Goal: Task Accomplishment & Management: Use online tool/utility

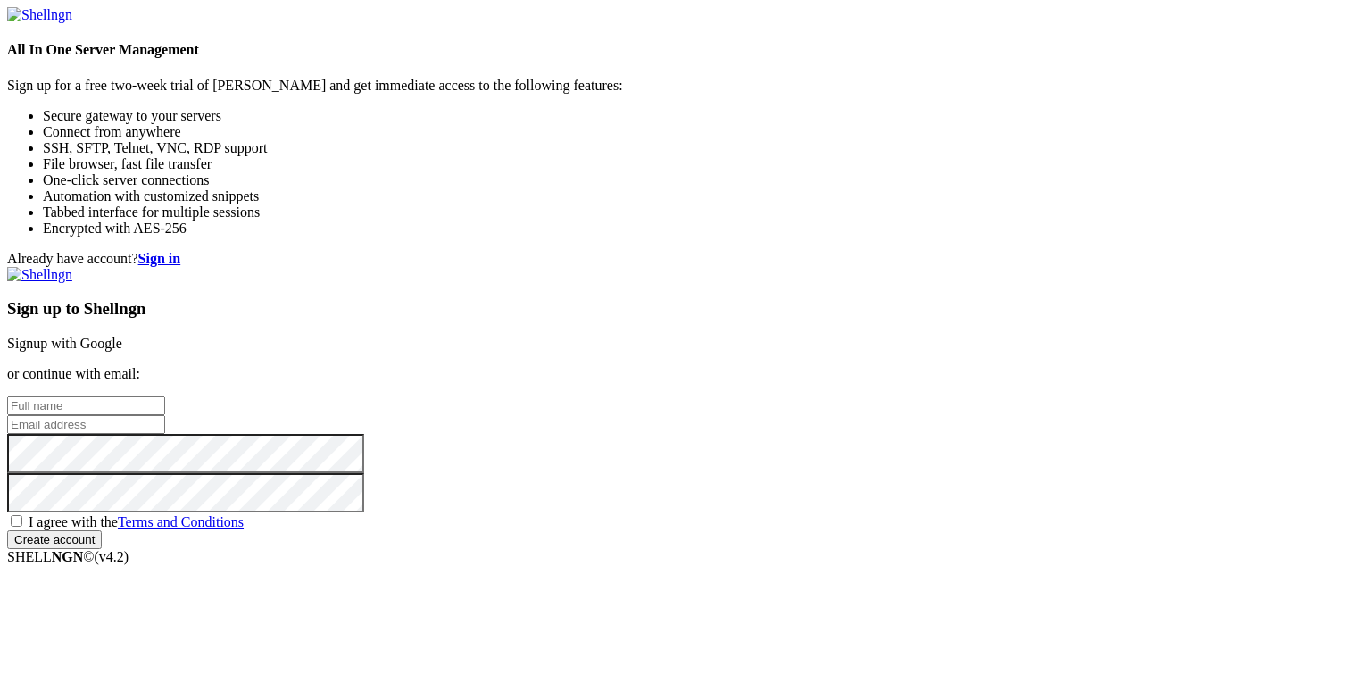
click at [122, 336] on link "Signup with Google" at bounding box center [64, 343] width 115 height 15
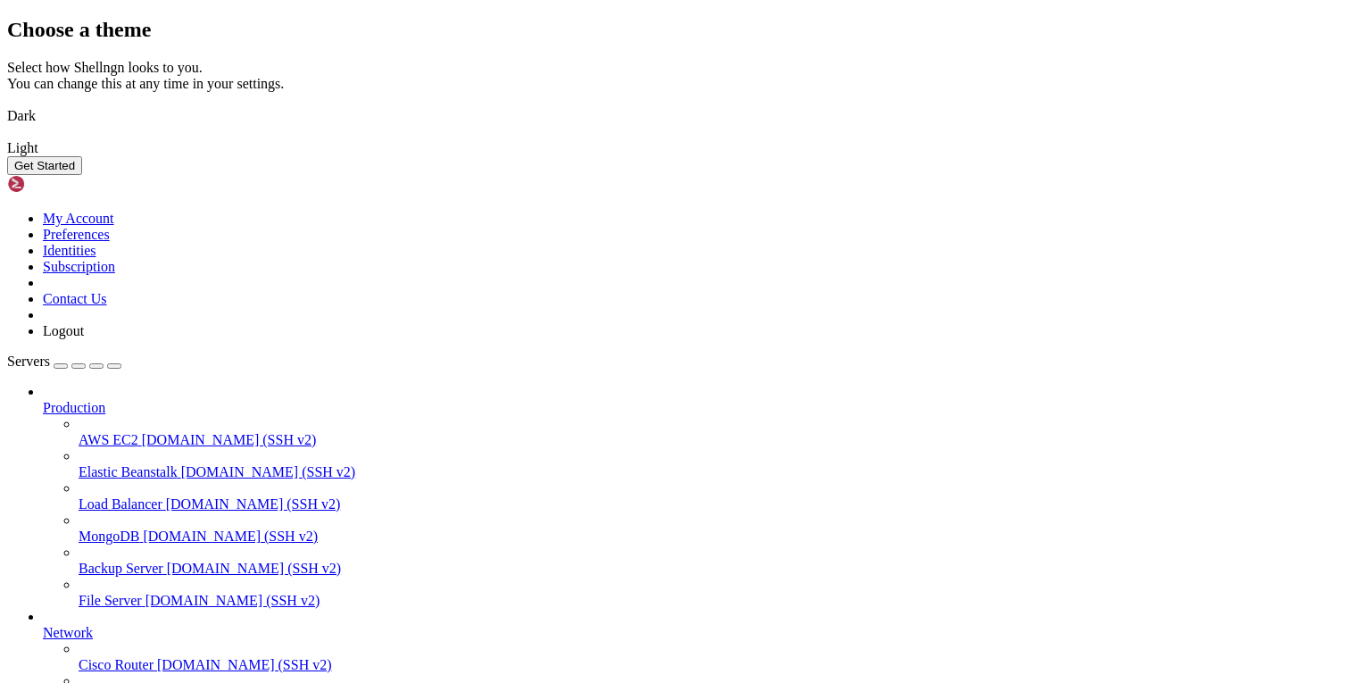
click at [7, 104] on img at bounding box center [7, 104] width 0 height 0
click at [82, 175] on button "Get Started" at bounding box center [44, 165] width 75 height 19
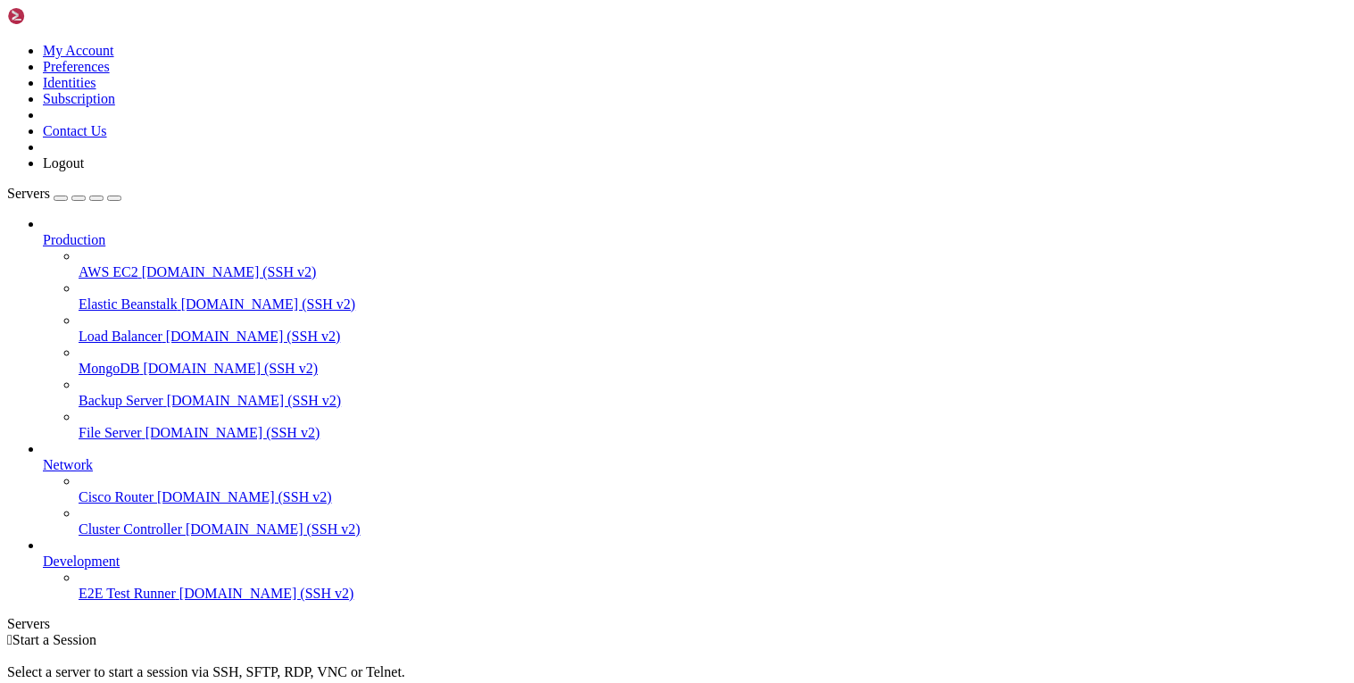
click at [86, 296] on span "Elastic Beanstalk" at bounding box center [128, 303] width 99 height 15
click at [79, 264] on icon at bounding box center [79, 264] width 0 height 0
click at [183, 264] on span "[DOMAIN_NAME] (SSH v2)" at bounding box center [229, 271] width 175 height 15
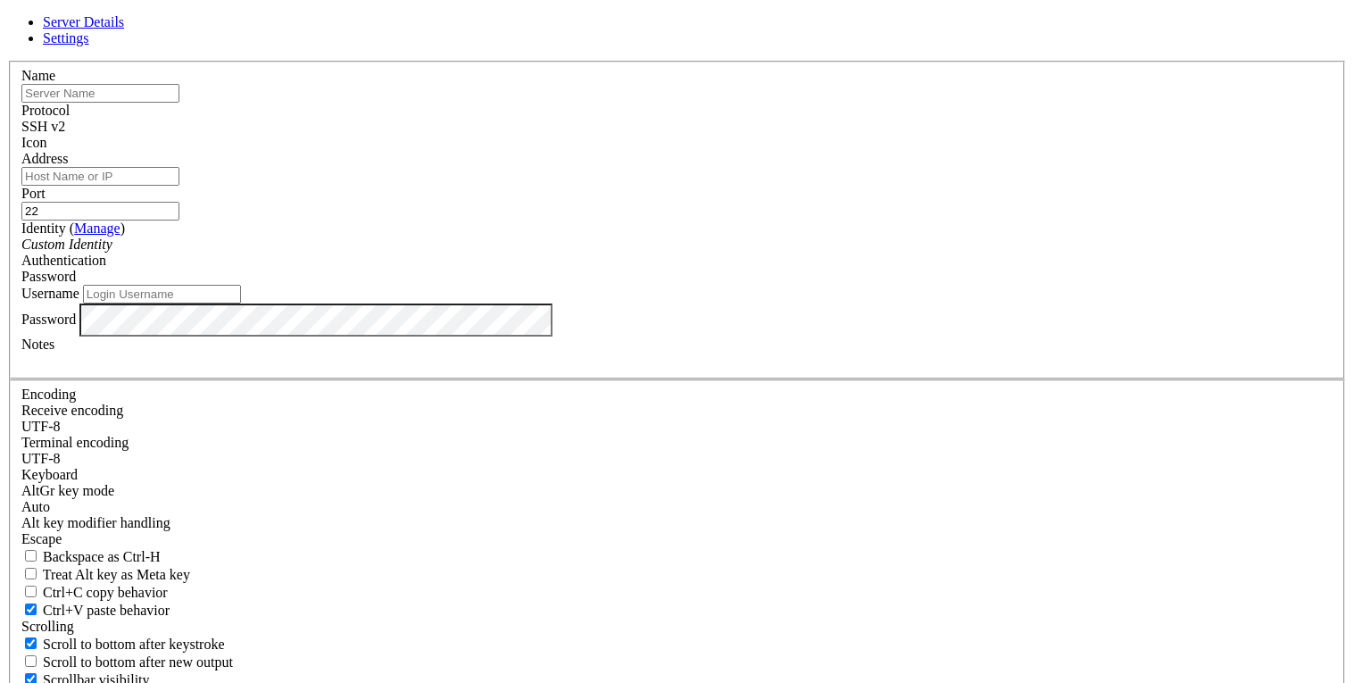
click at [7, 61] on icon at bounding box center [7, 61] width 0 height 0
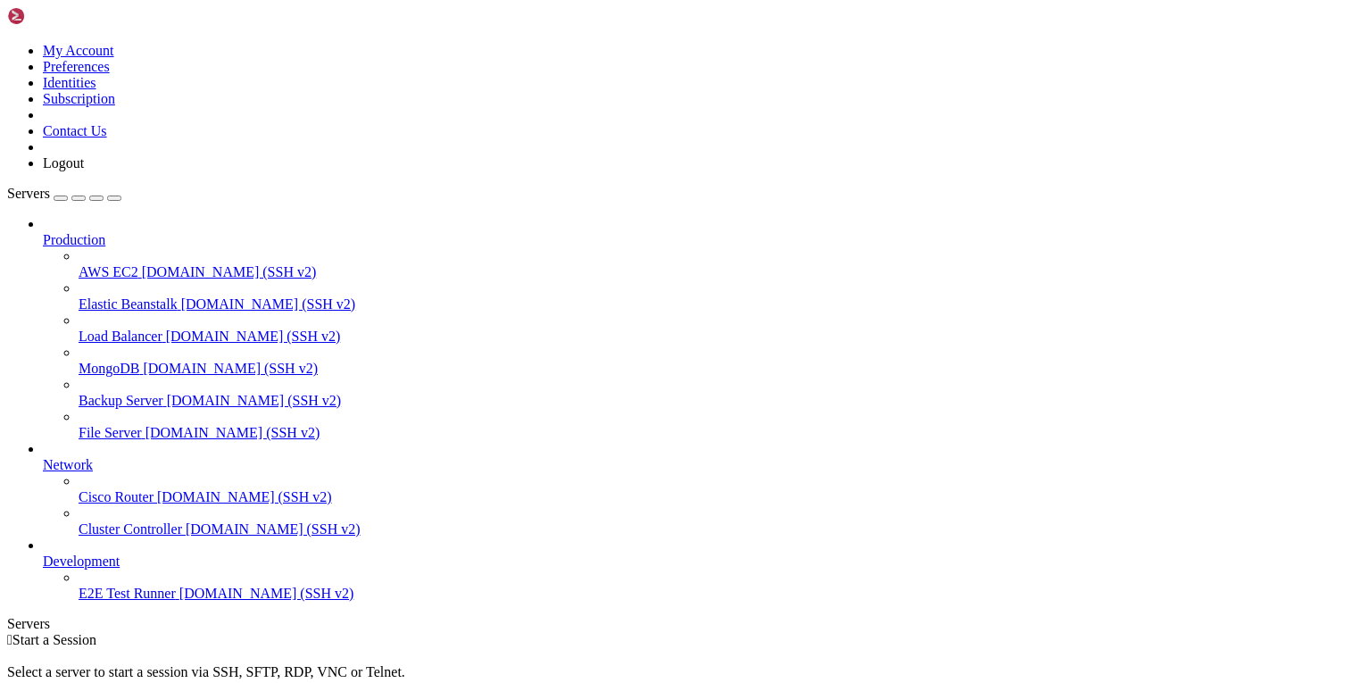
click at [779, 632] on div " Start a Session Select a server to start a session via SSH, SFTP, RDP, VNC or…" at bounding box center [677, 680] width 1340 height 96
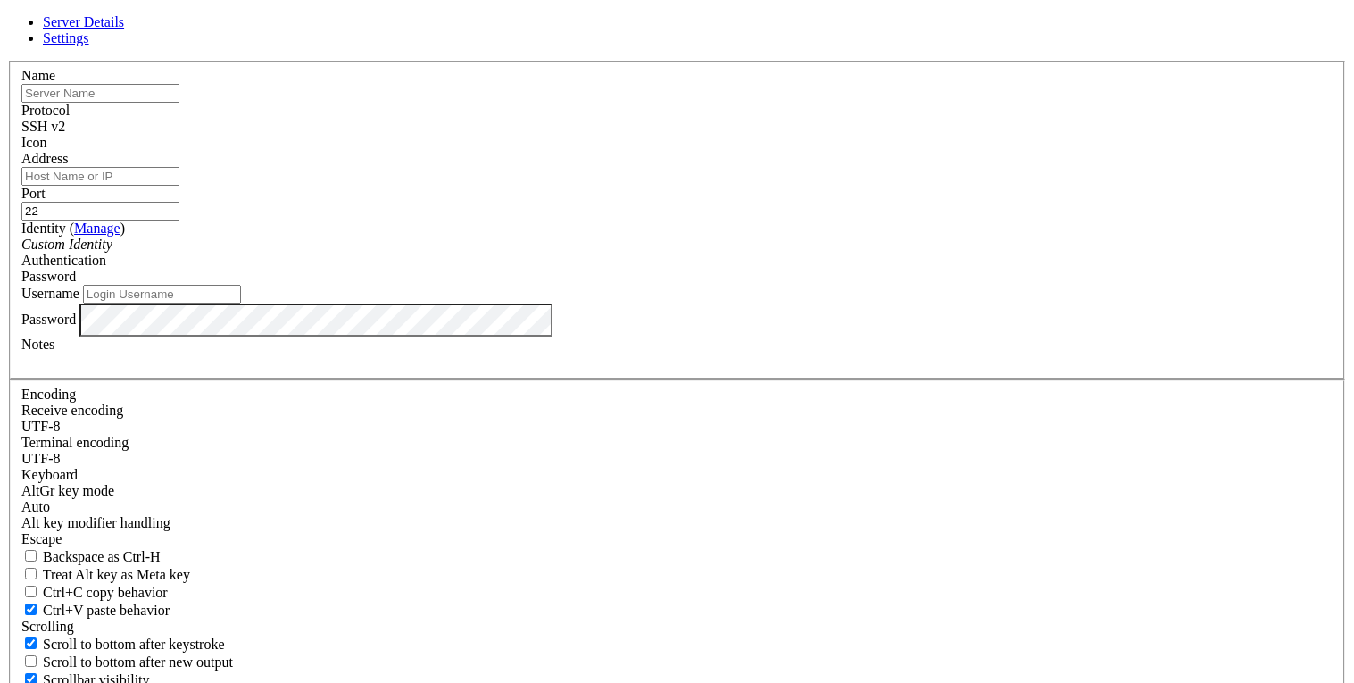
click at [179, 103] on input "text" at bounding box center [100, 93] width 158 height 19
click at [241, 304] on input "Username" at bounding box center [162, 294] width 158 height 19
click at [179, 221] on input "22" at bounding box center [100, 211] width 158 height 19
type input "2220"
click at [831, 285] on div "Password" at bounding box center [676, 277] width 1311 height 16
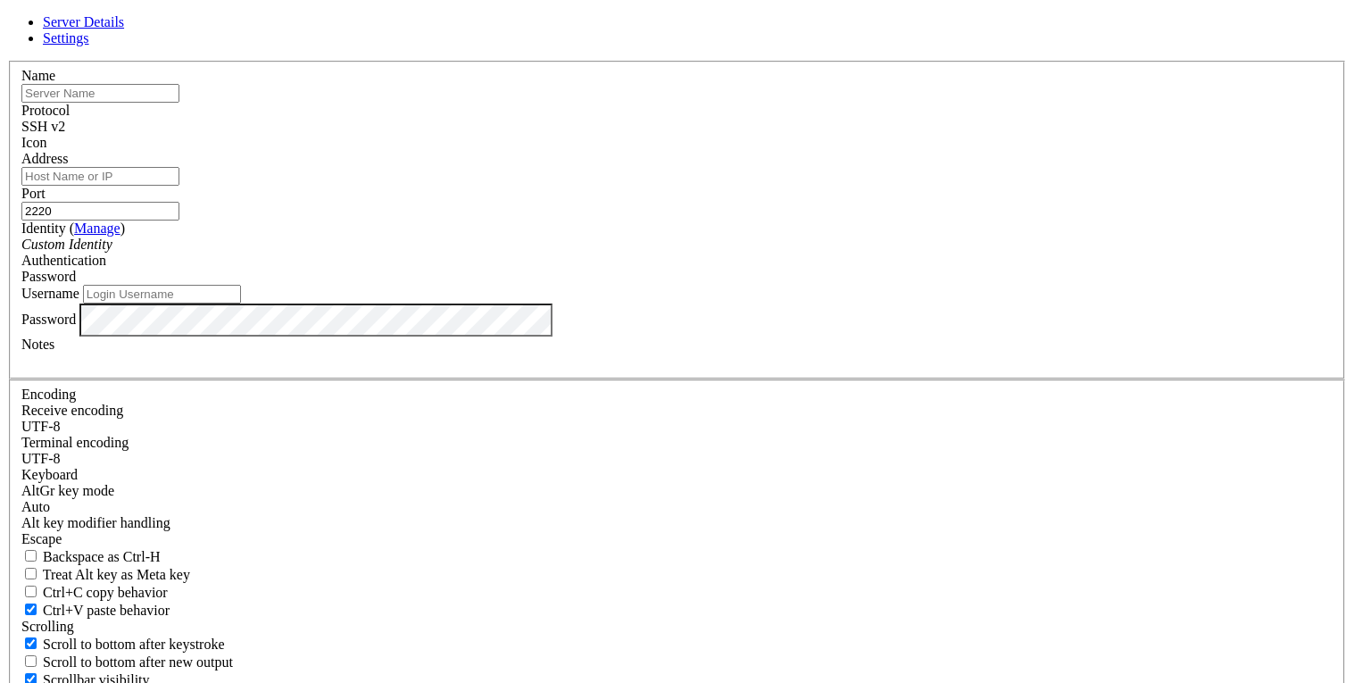
click at [241, 304] on input "Username" at bounding box center [162, 294] width 158 height 19
paste input "bandit0"
drag, startPoint x: 451, startPoint y: 374, endPoint x: 461, endPoint y: 413, distance: 40.5
click at [241, 304] on input "bandit0" at bounding box center [162, 294] width 158 height 19
type input "bandit0"
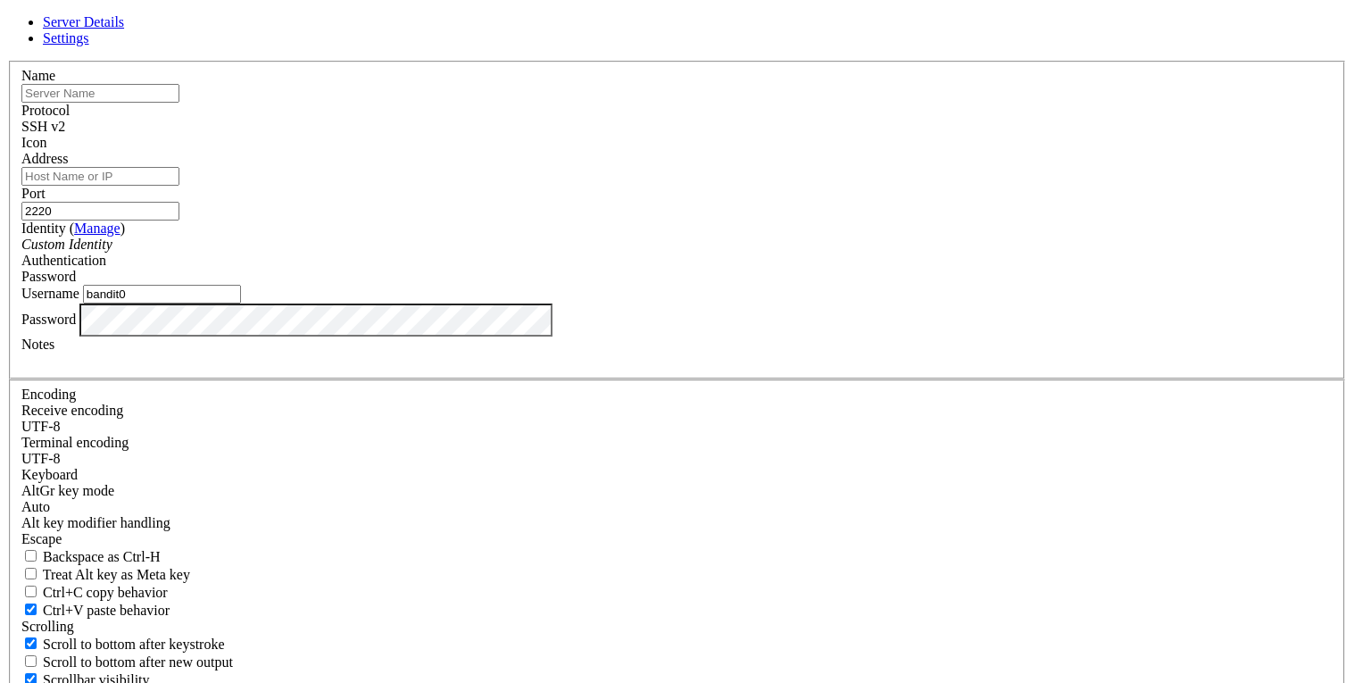
click at [382, 445] on div "Server Details Settings Name Protocol SSH v2 Icon" at bounding box center [677, 382] width 1340 height 737
click at [54, 352] on label "Notes" at bounding box center [37, 344] width 33 height 15
click at [179, 103] on input "text" at bounding box center [100, 93] width 158 height 19
click at [179, 186] on input "Address" at bounding box center [100, 176] width 158 height 19
paste input "[DOMAIN_NAME]"
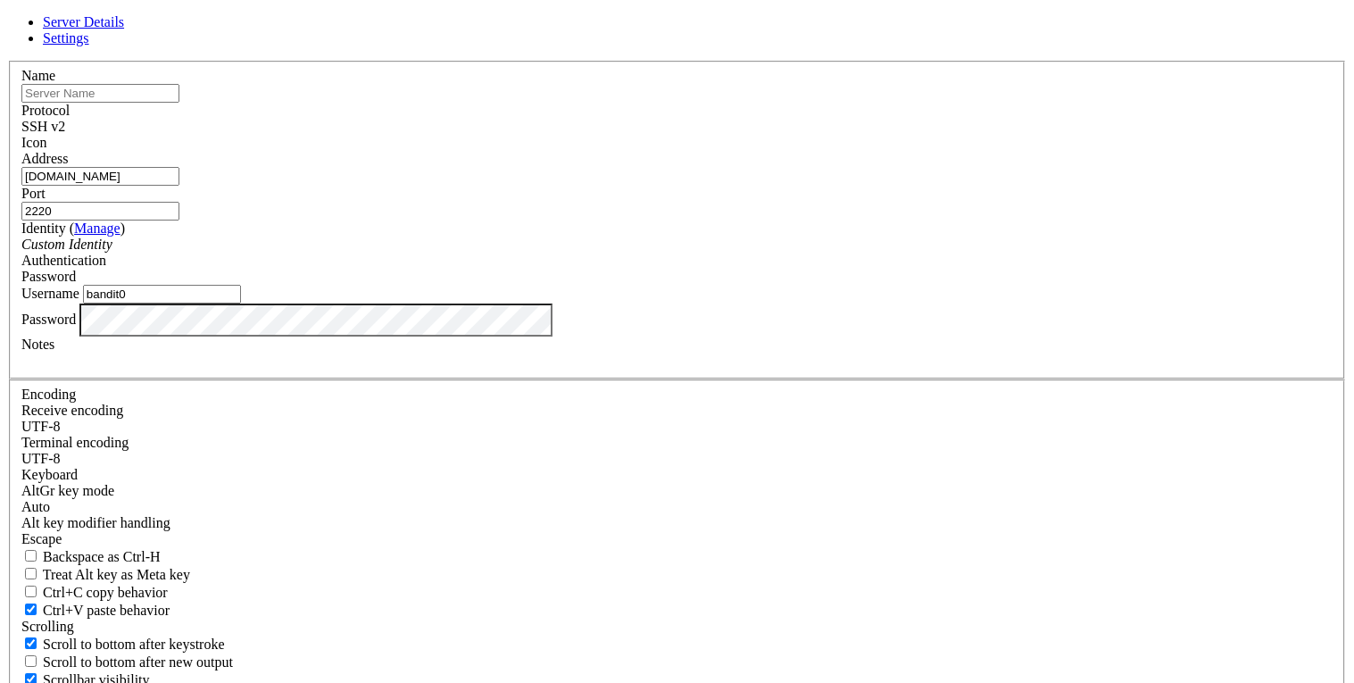
type input "[DOMAIN_NAME]"
click at [179, 103] on input "text" at bounding box center [100, 93] width 158 height 19
paste input "[DOMAIN_NAME]"
type input "[DOMAIN_NAME]"
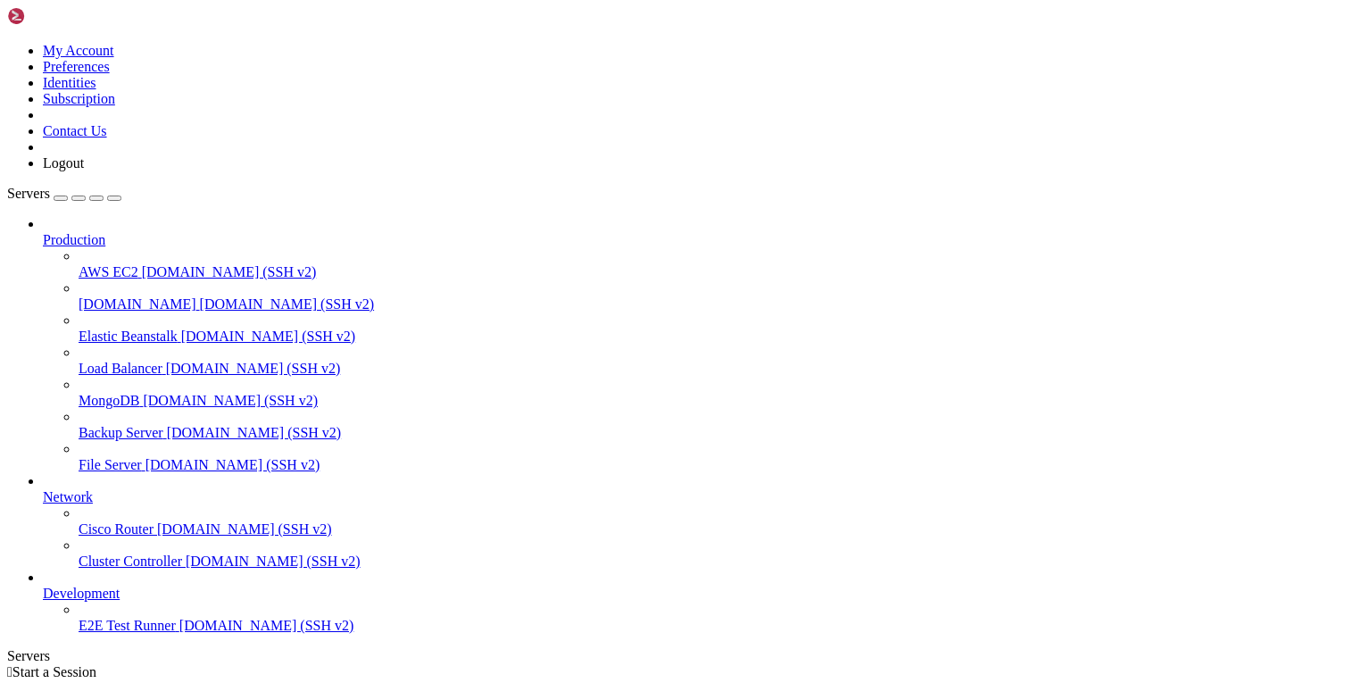
click at [114, 296] on span "[DOMAIN_NAME]" at bounding box center [138, 303] width 118 height 15
click at [115, 296] on div "[DOMAIN_NAME] [DOMAIN_NAME] (SSH v2)" at bounding box center [713, 304] width 1269 height 16
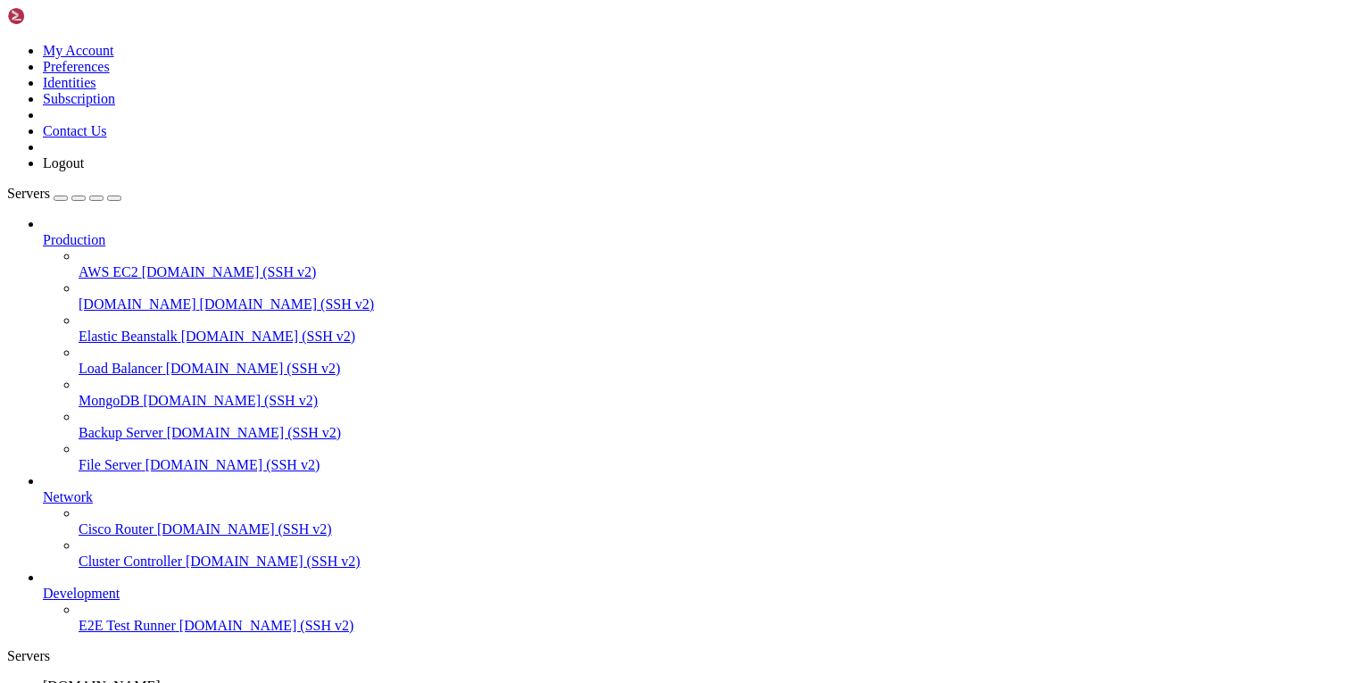
drag, startPoint x: 242, startPoint y: 565, endPoint x: 462, endPoint y: 644, distance: 233.2
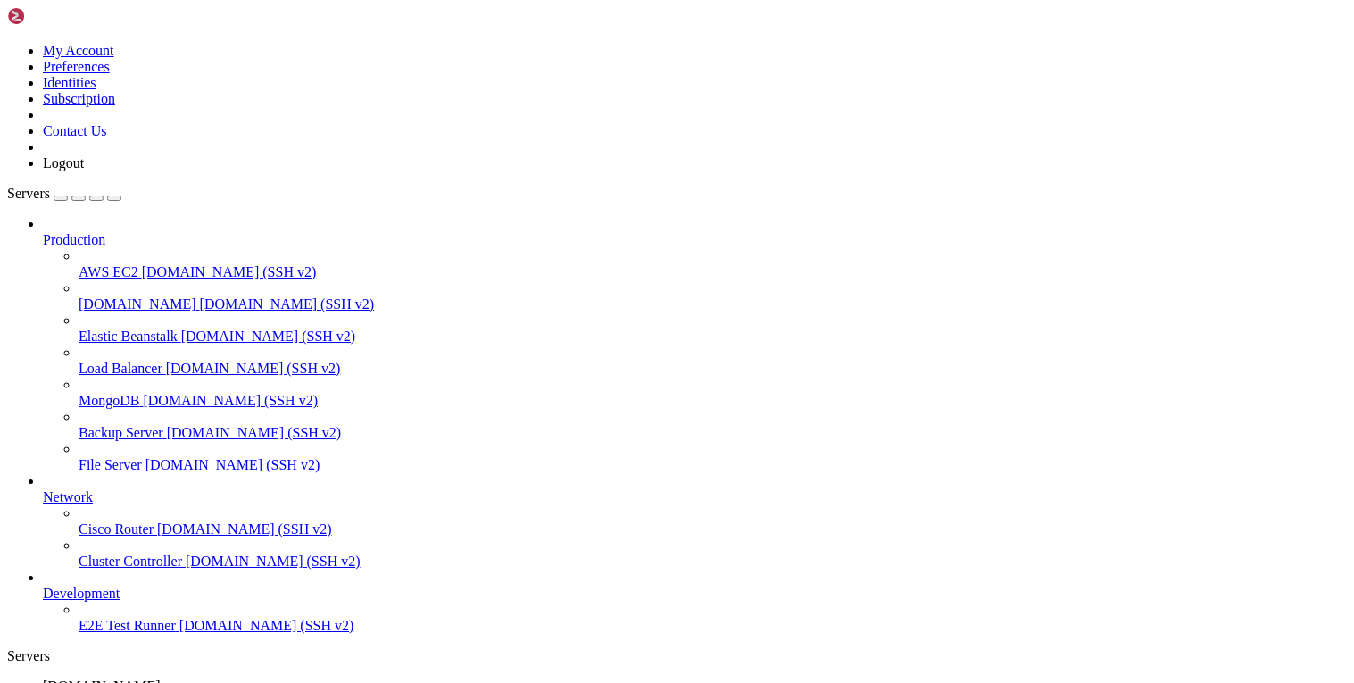
drag, startPoint x: 116, startPoint y: 1150, endPoint x: 598, endPoint y: 1160, distance: 482.2
drag, startPoint x: 32, startPoint y: 1169, endPoint x: 251, endPoint y: 1170, distance: 218.7
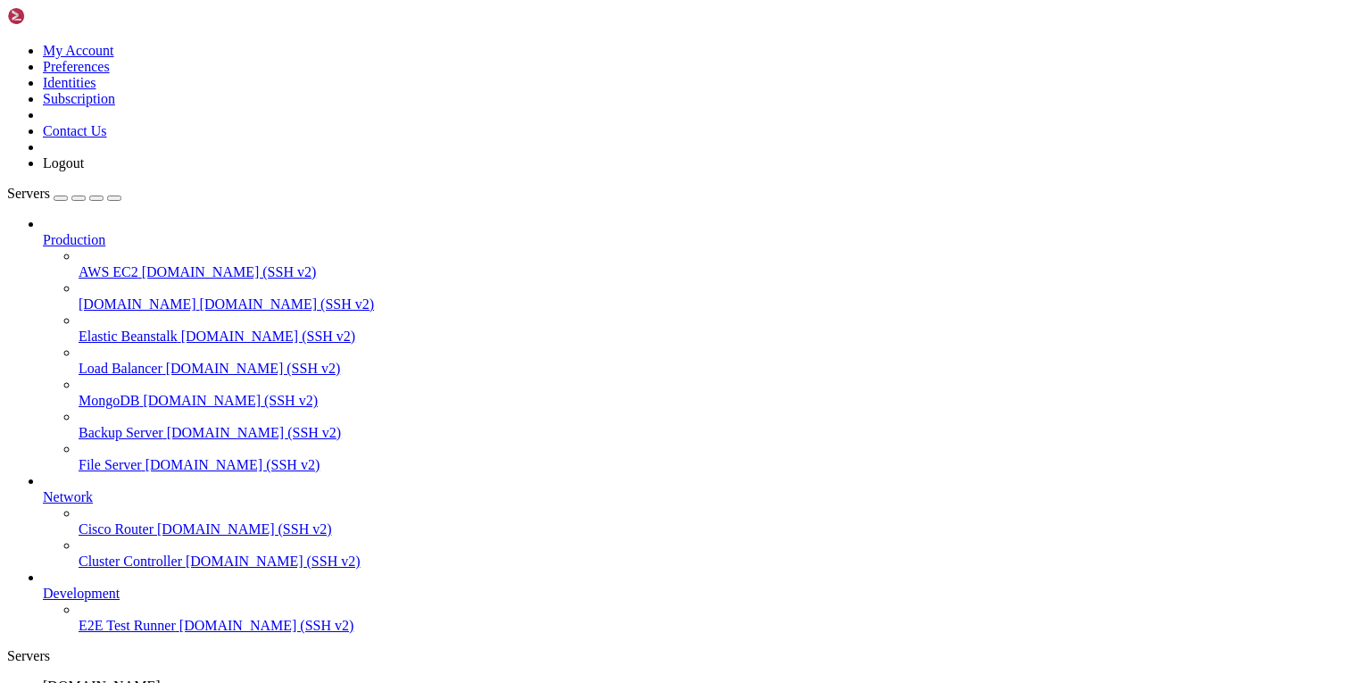
drag, startPoint x: 29, startPoint y: 1186, endPoint x: 340, endPoint y: 1202, distance: 311.9
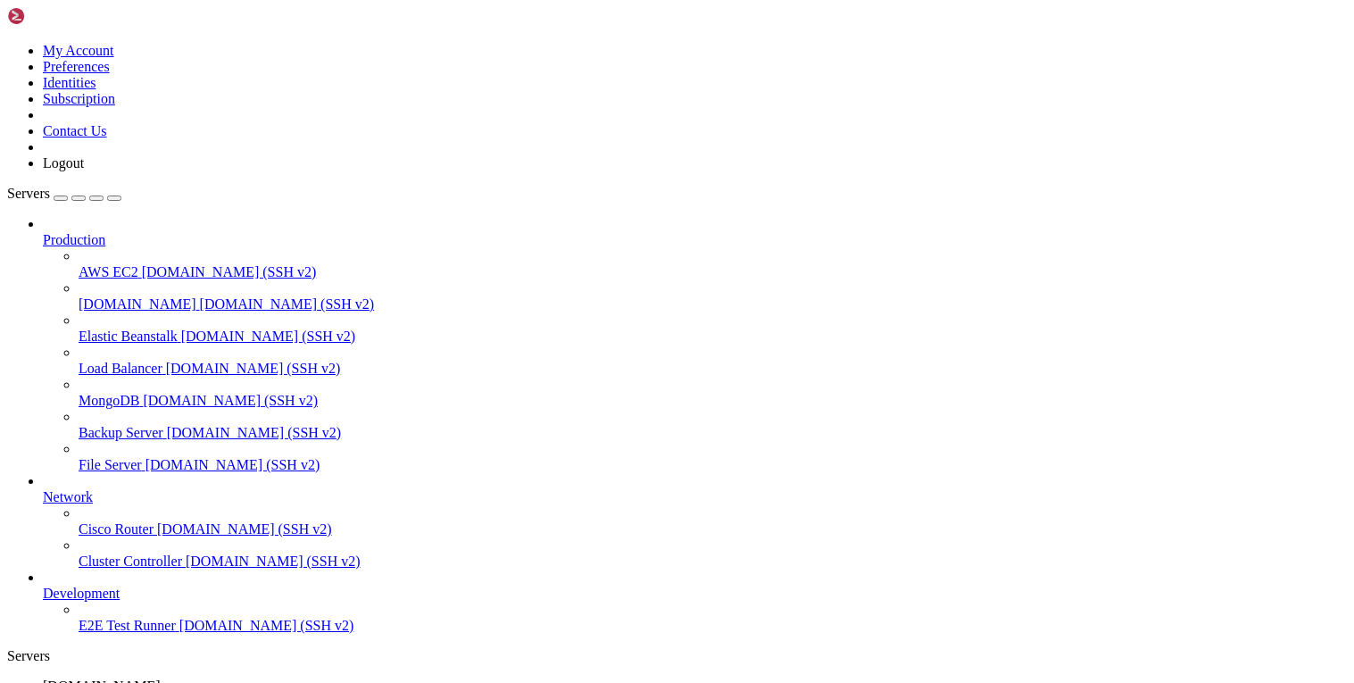
drag, startPoint x: 21, startPoint y: 1410, endPoint x: 57, endPoint y: 1407, distance: 36.7
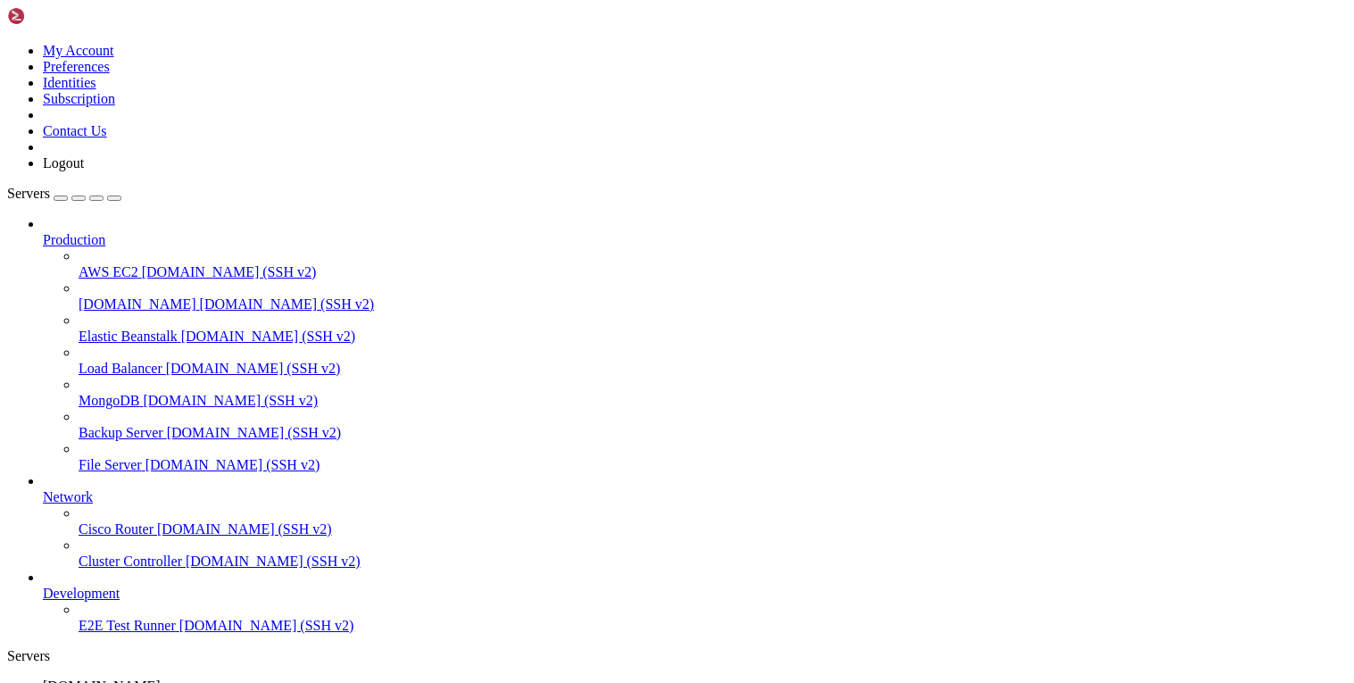
scroll to position [246, 0]
drag, startPoint x: 21, startPoint y: 1272, endPoint x: 603, endPoint y: 1261, distance: 581.3
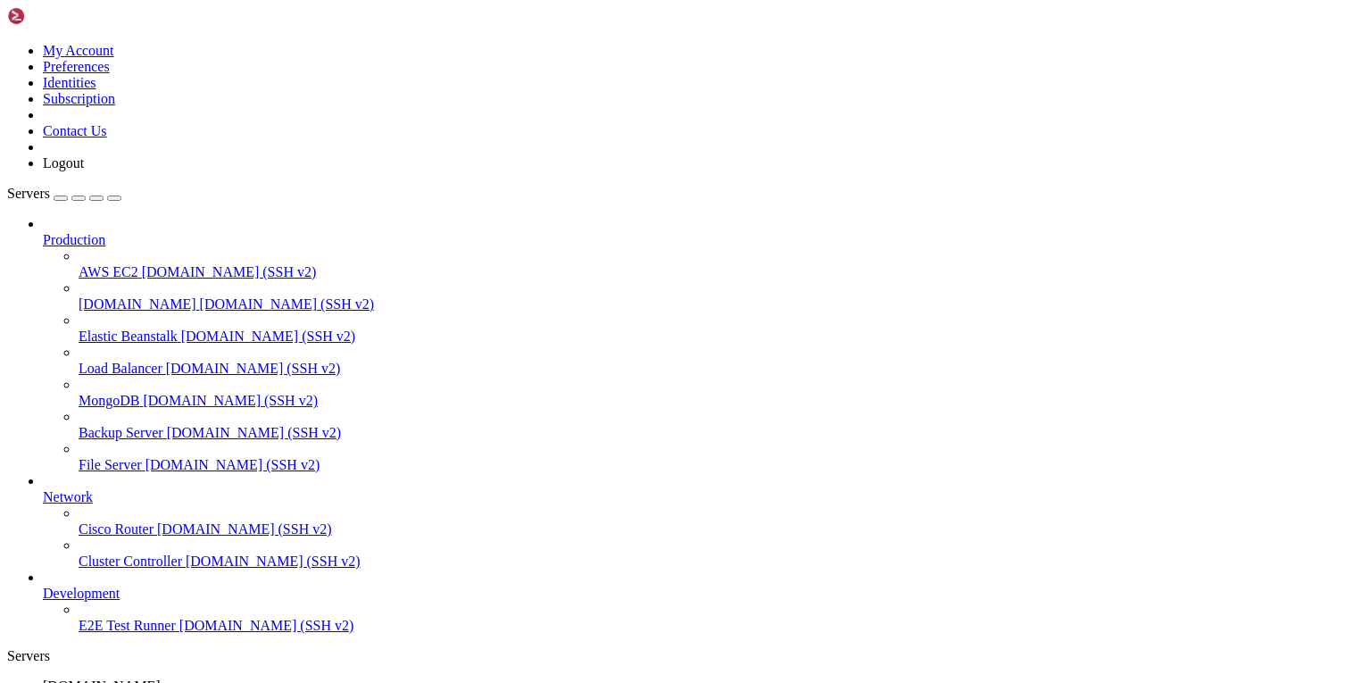
drag, startPoint x: 56, startPoint y: 1319, endPoint x: 232, endPoint y: 1327, distance: 176.1
drag, startPoint x: 46, startPoint y: 1361, endPoint x: 271, endPoint y: 1356, distance: 224.1
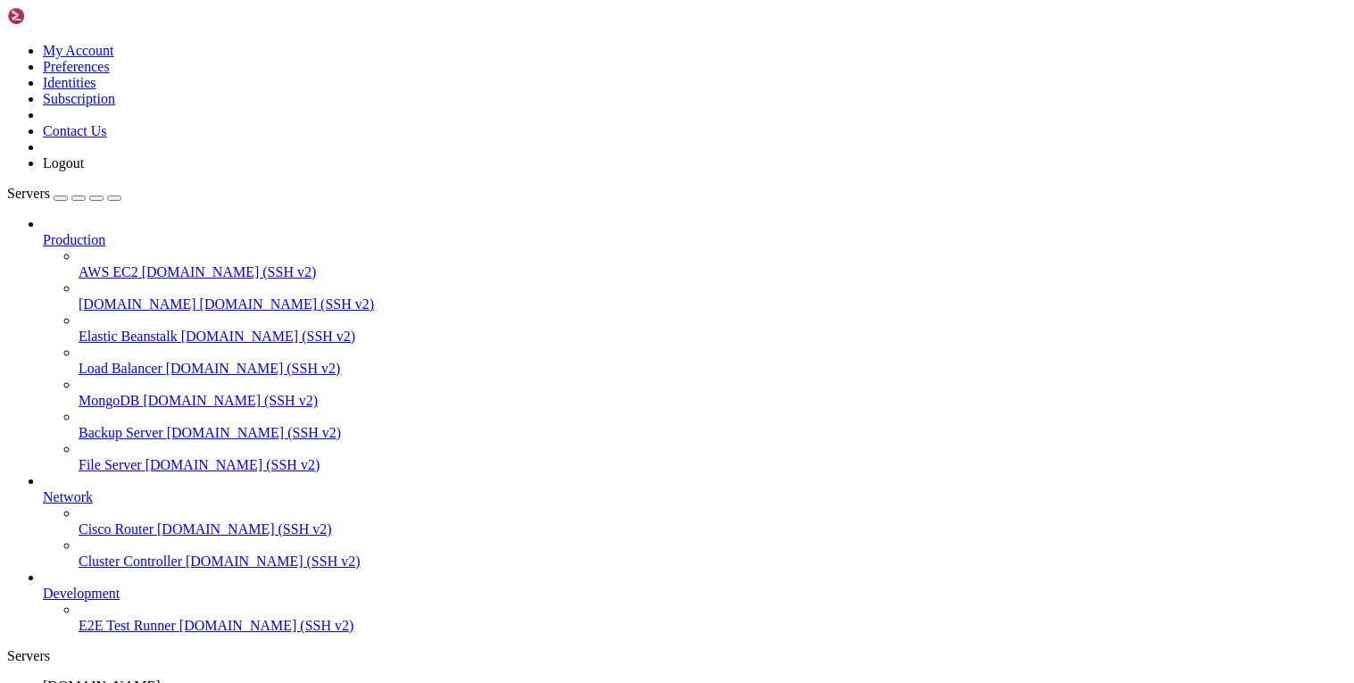
drag, startPoint x: 22, startPoint y: 1361, endPoint x: 337, endPoint y: 1374, distance: 315.4
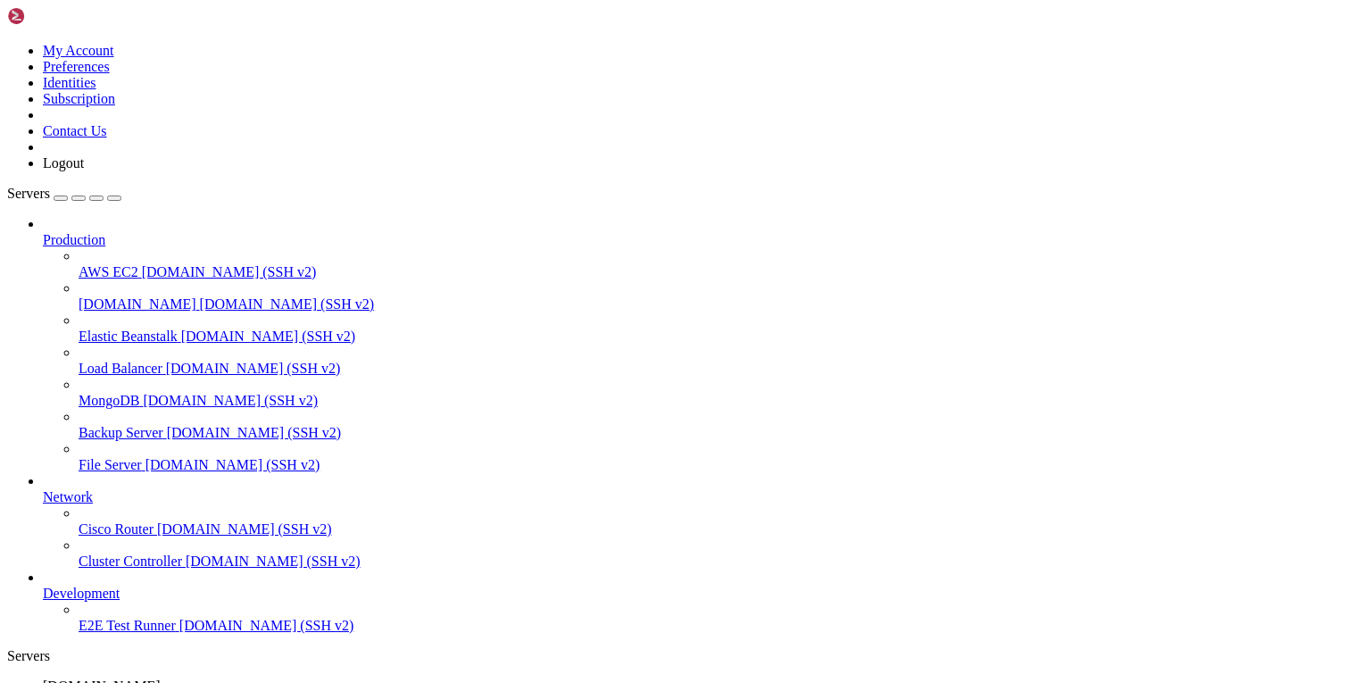
drag, startPoint x: 84, startPoint y: 1288, endPoint x: 369, endPoint y: 1278, distance: 285.0
drag, startPoint x: 112, startPoint y: 1303, endPoint x: 587, endPoint y: 1291, distance: 474.2
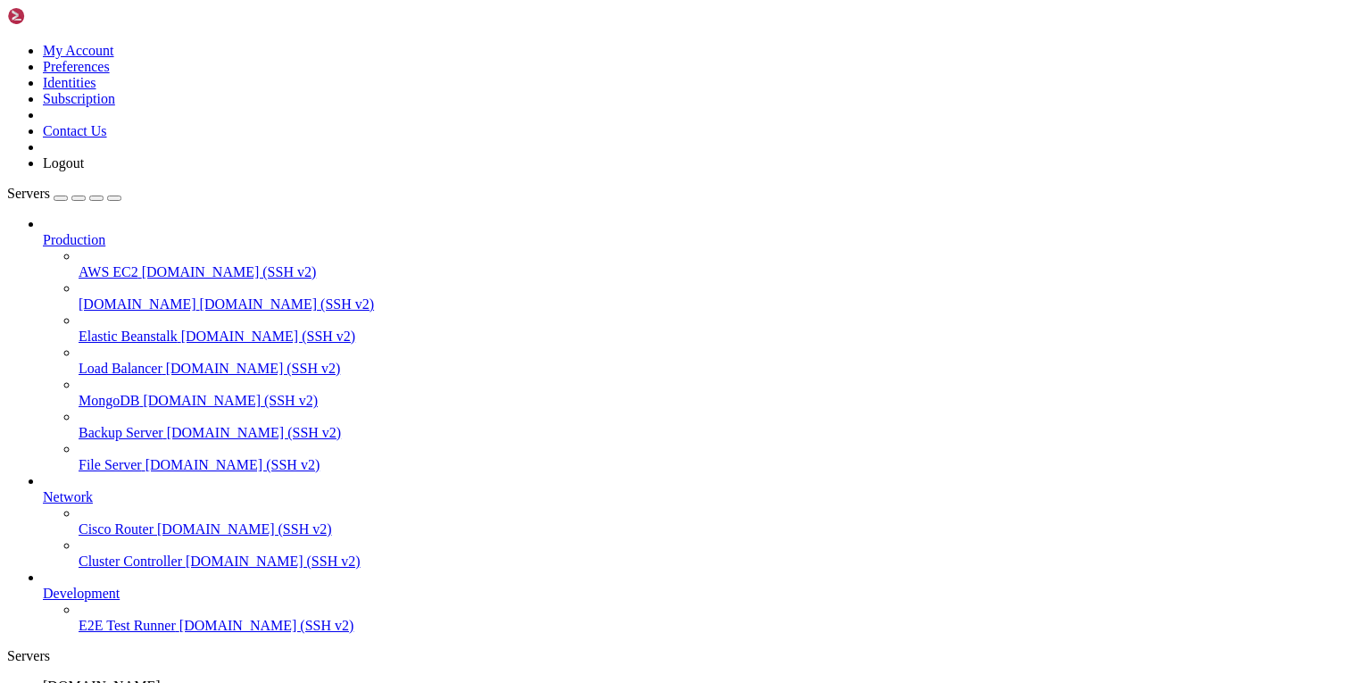
drag, startPoint x: 24, startPoint y: 1328, endPoint x: 97, endPoint y: 1368, distance: 83.1
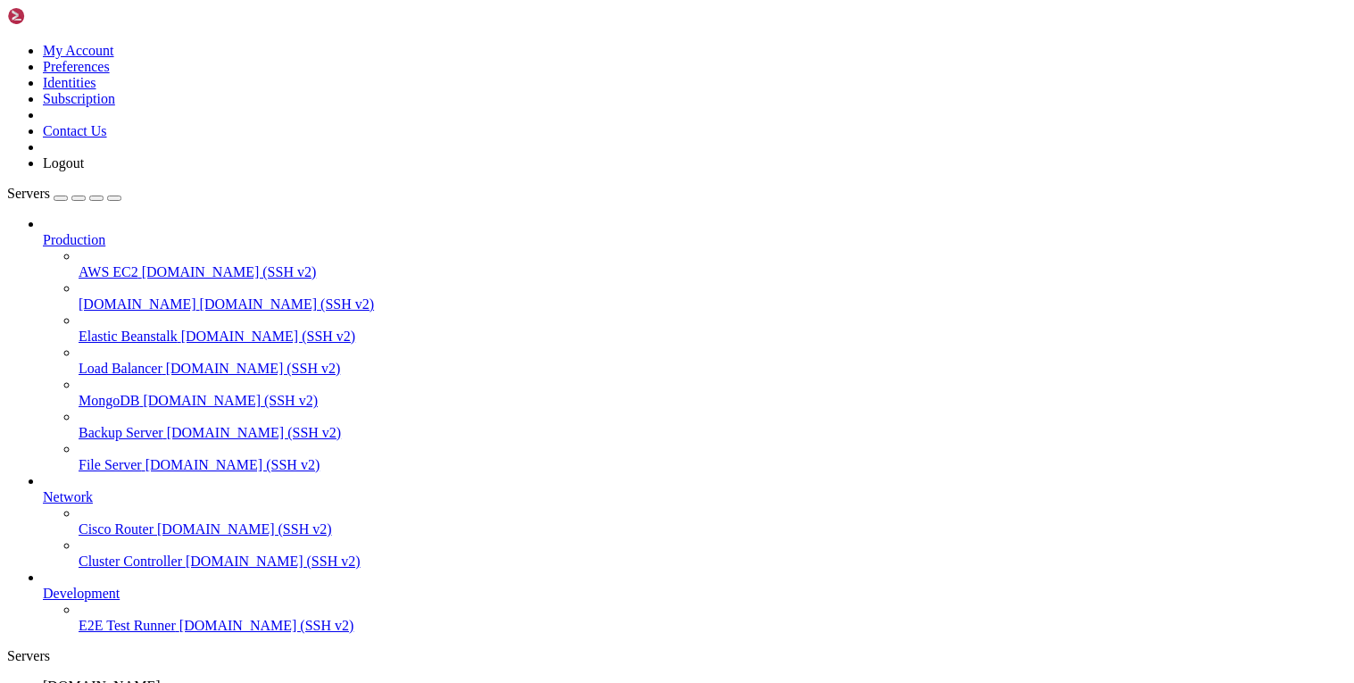
drag, startPoint x: 93, startPoint y: 1362, endPoint x: 163, endPoint y: 1367, distance: 70.7
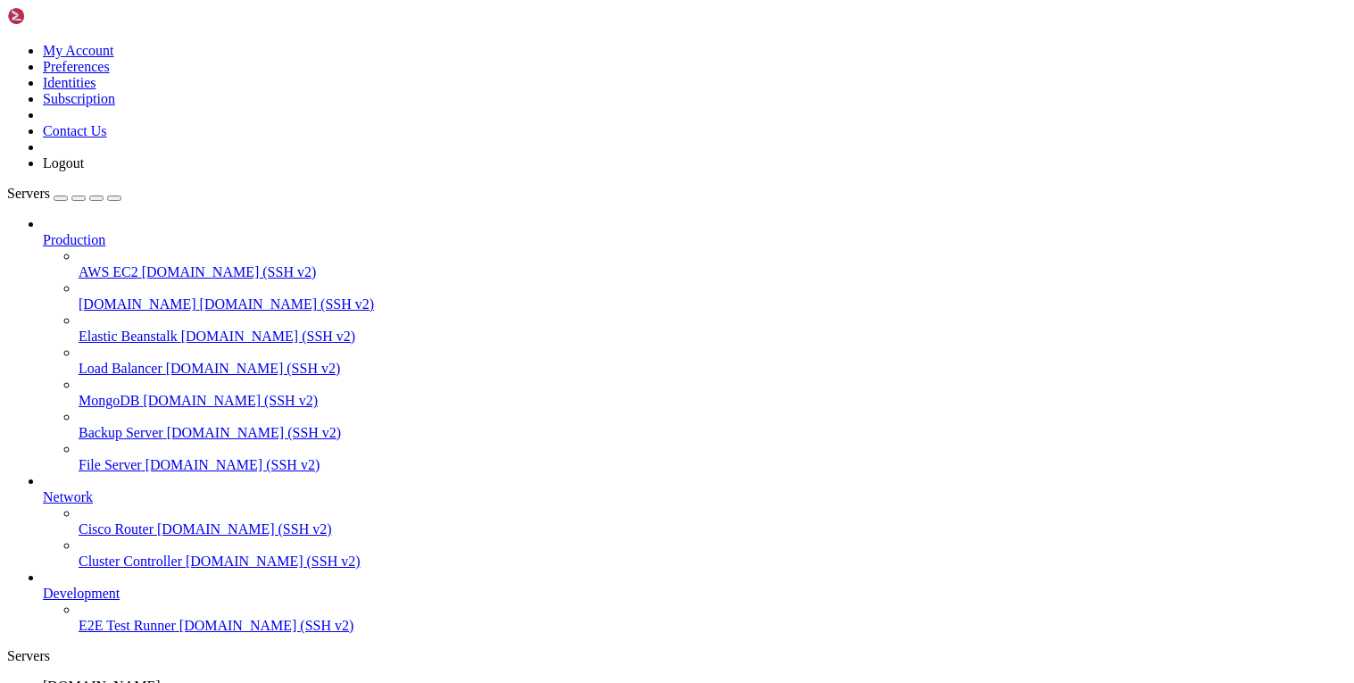
drag, startPoint x: 70, startPoint y: 1440, endPoint x: 345, endPoint y: 1459, distance: 276.5
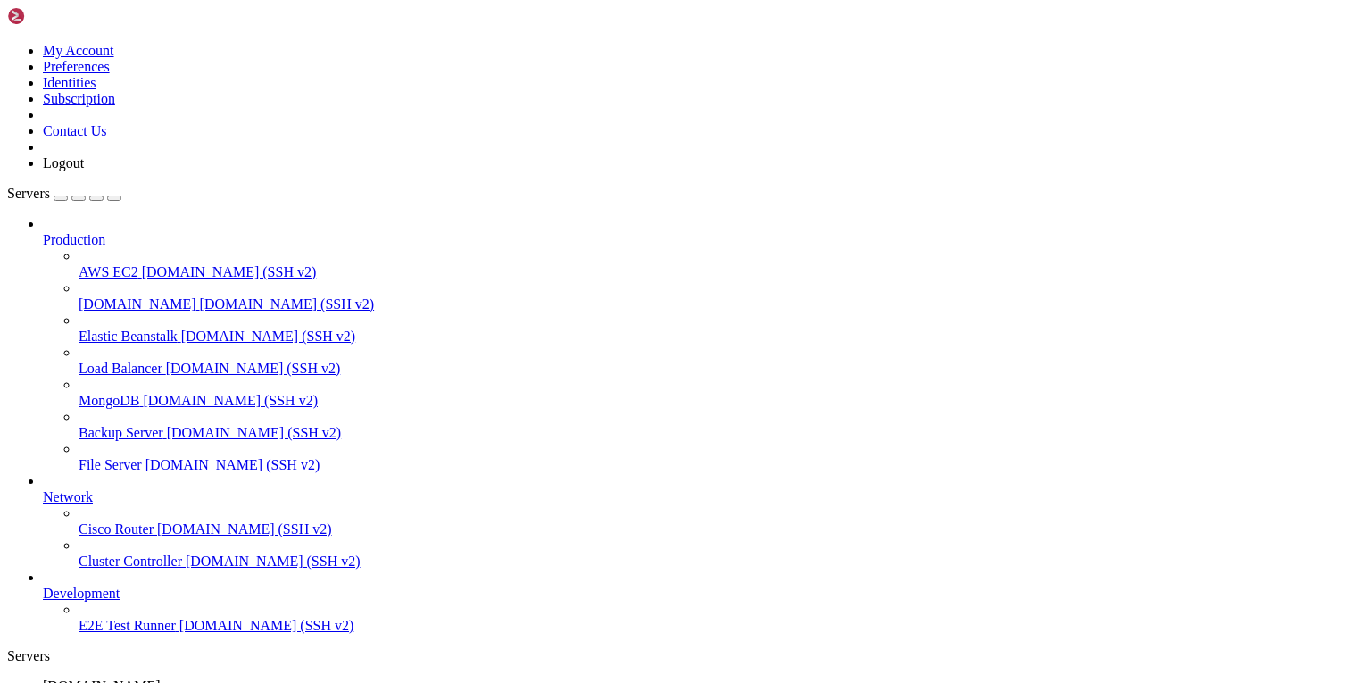
scroll to position [639, 0]
drag, startPoint x: 45, startPoint y: 1345, endPoint x: 582, endPoint y: 1353, distance: 537.5
drag, startPoint x: 511, startPoint y: 1375, endPoint x: 20, endPoint y: 1361, distance: 491.2
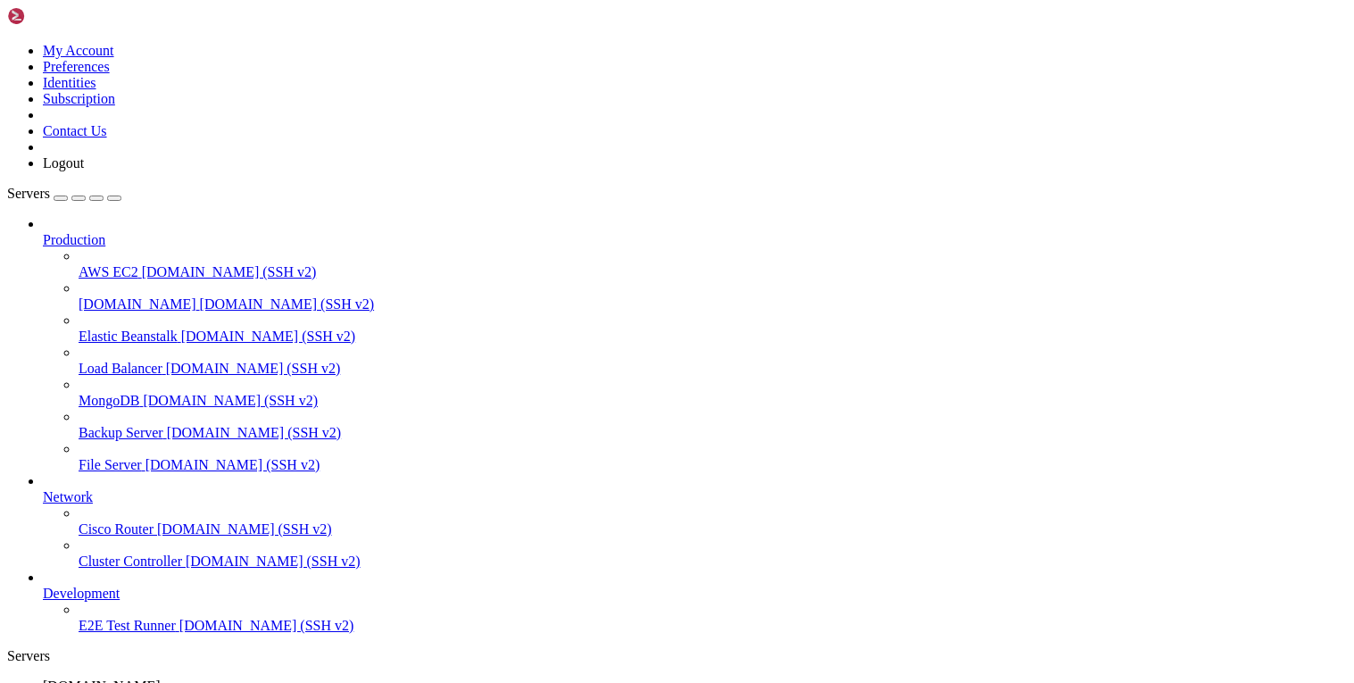
drag, startPoint x: 30, startPoint y: 1379, endPoint x: 335, endPoint y: 1386, distance: 304.5
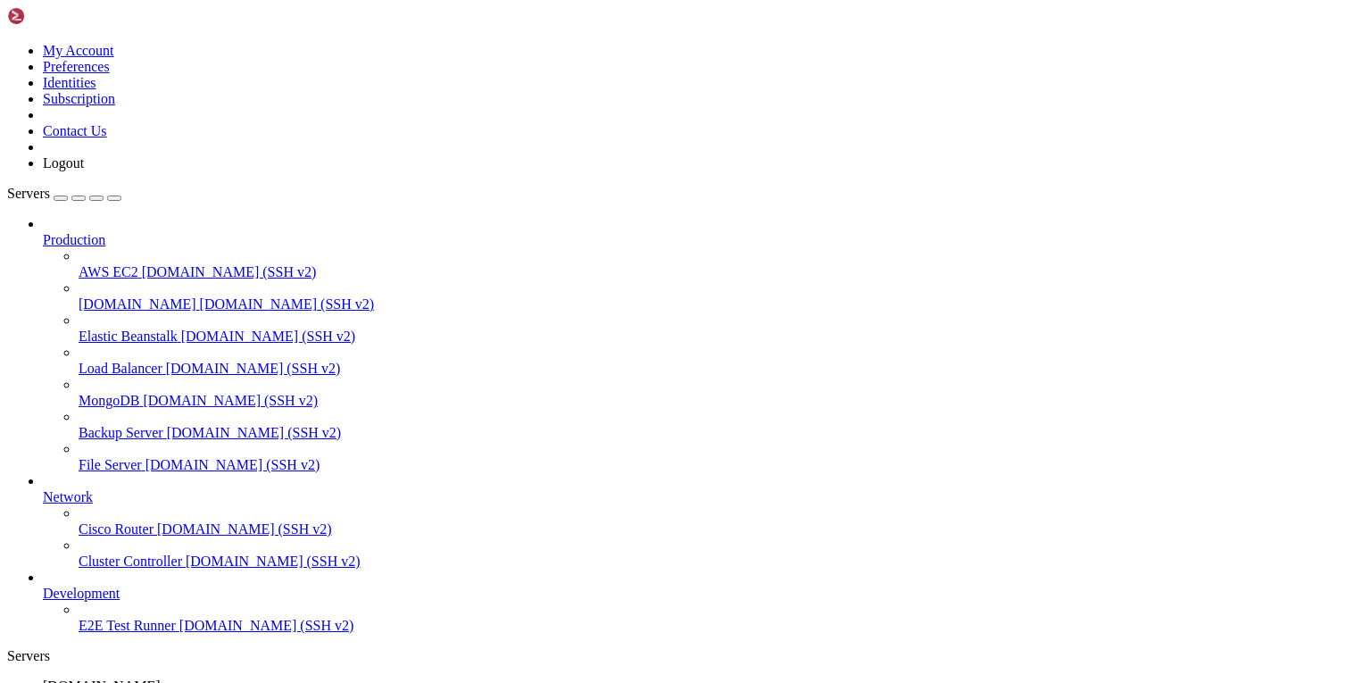
drag, startPoint x: 37, startPoint y: 1403, endPoint x: 411, endPoint y: 1420, distance: 373.6
drag, startPoint x: 362, startPoint y: 1427, endPoint x: 16, endPoint y: 1408, distance: 346.9
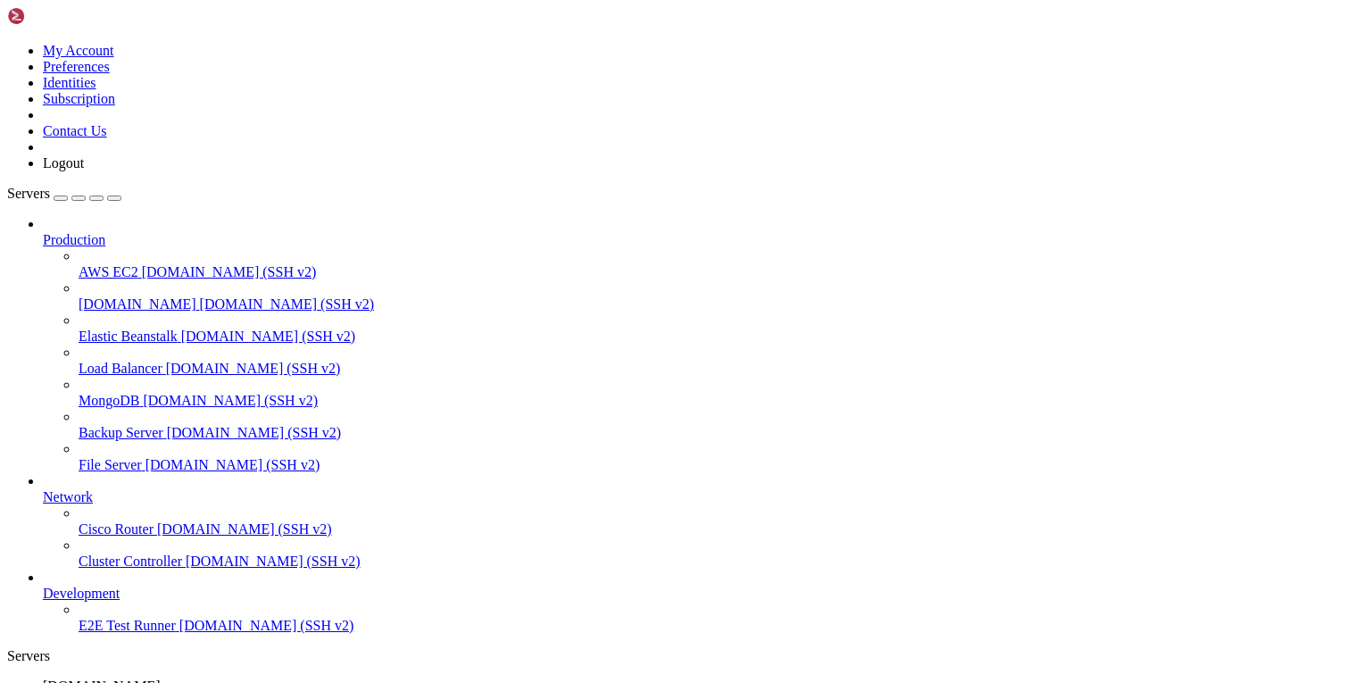
drag, startPoint x: 26, startPoint y: 1469, endPoint x: 158, endPoint y: 1478, distance: 132.4
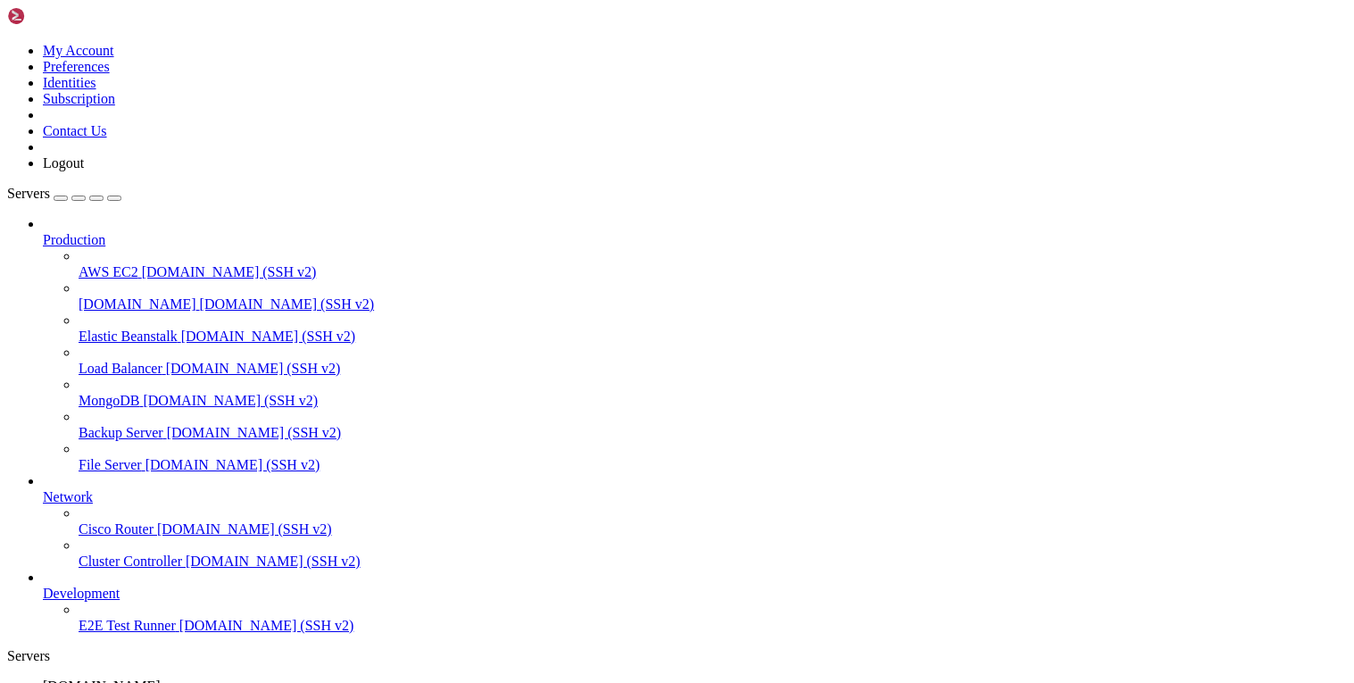
drag, startPoint x: 71, startPoint y: 1487, endPoint x: 90, endPoint y: 1453, distance: 38.8
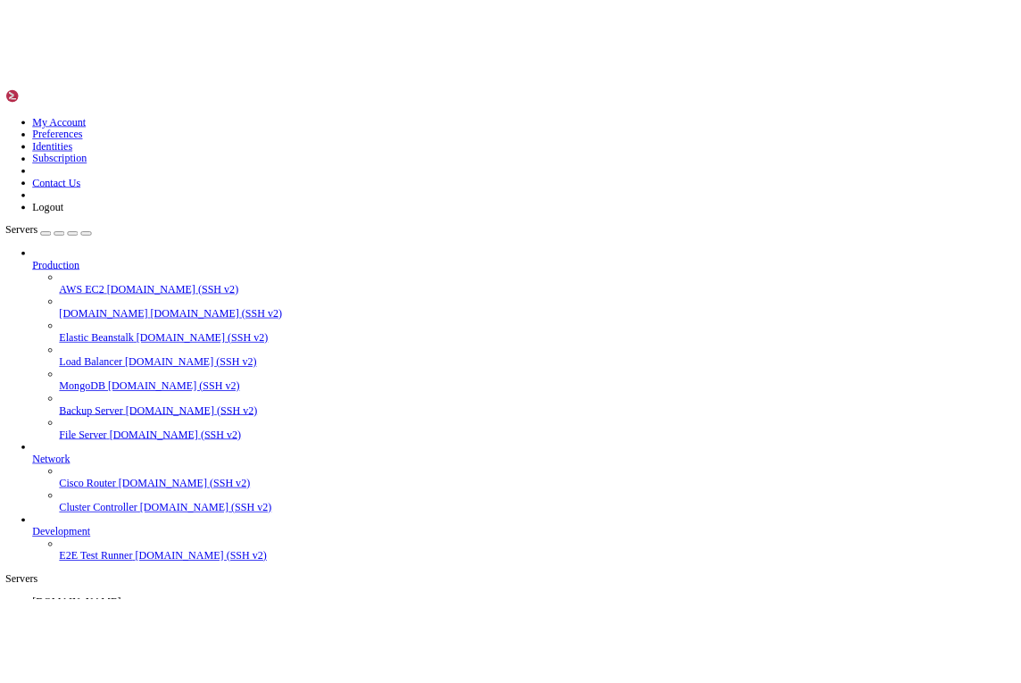
scroll to position [1092, 0]
